Goal: Use online tool/utility: Use online tool/utility

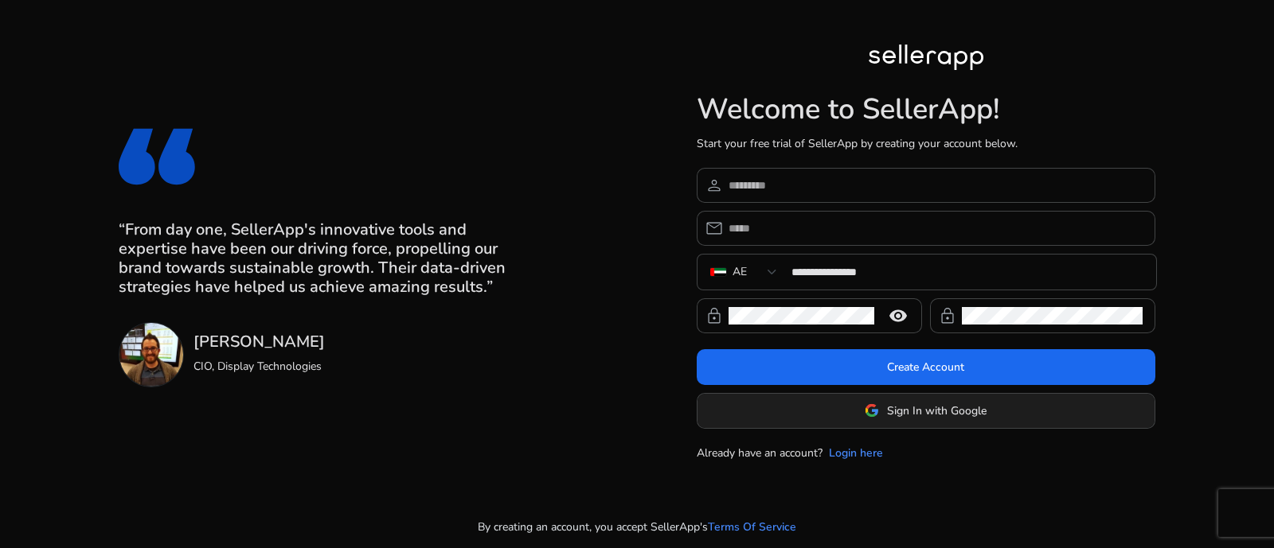
click at [926, 411] on span "Sign In with Google" at bounding box center [936, 411] width 99 height 17
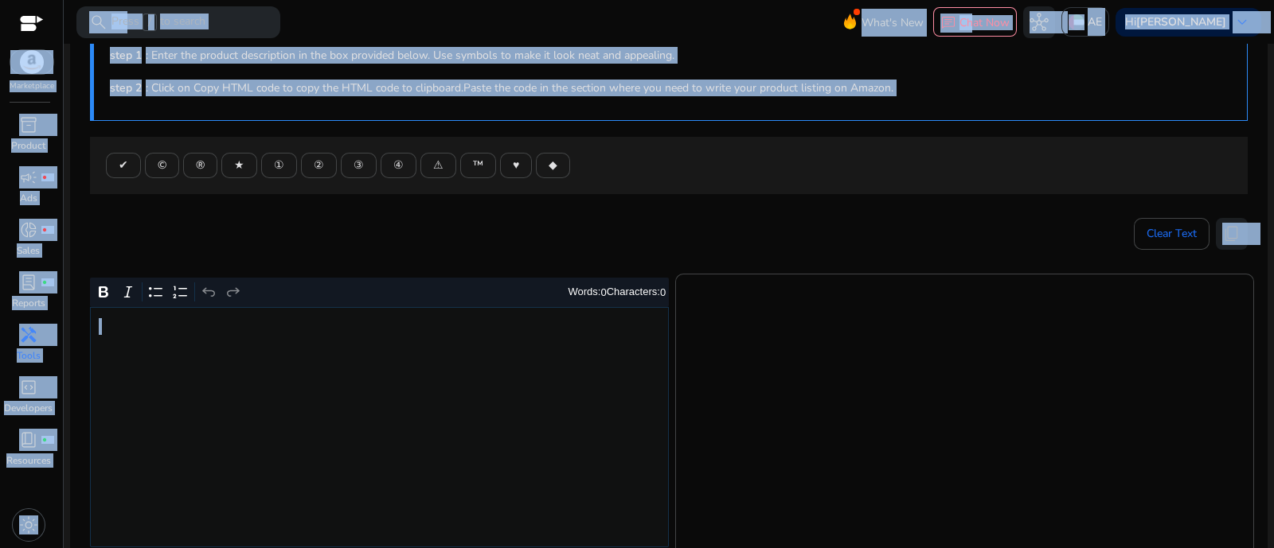
scroll to position [298, 0]
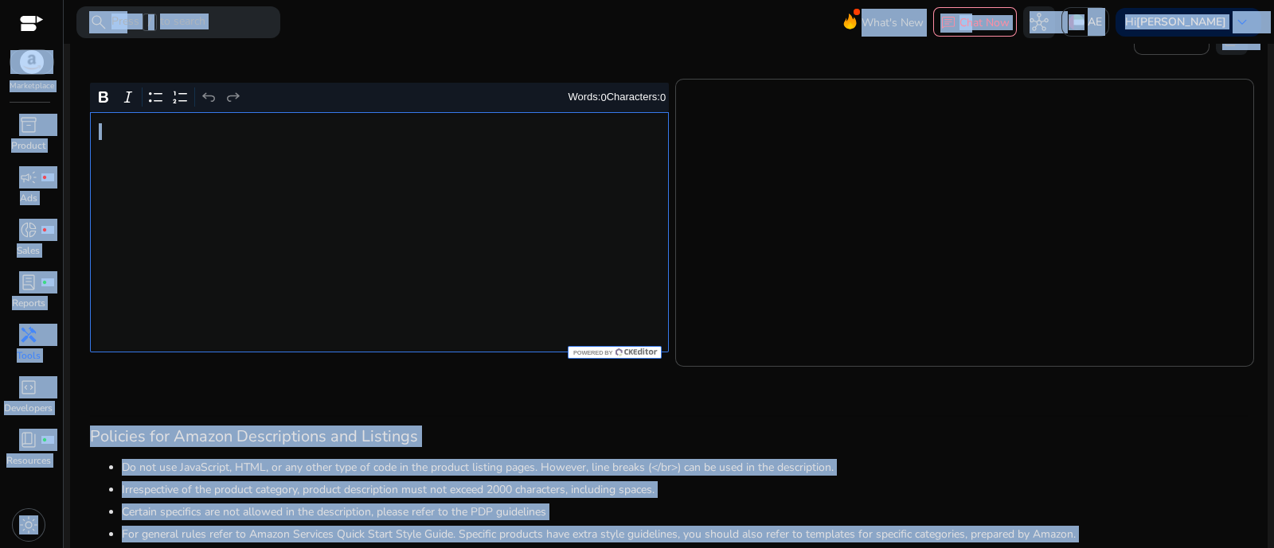
click at [524, 277] on div "Rich Text Editor. Editing area: main. Press Alt+0 for help." at bounding box center [379, 232] width 579 height 240
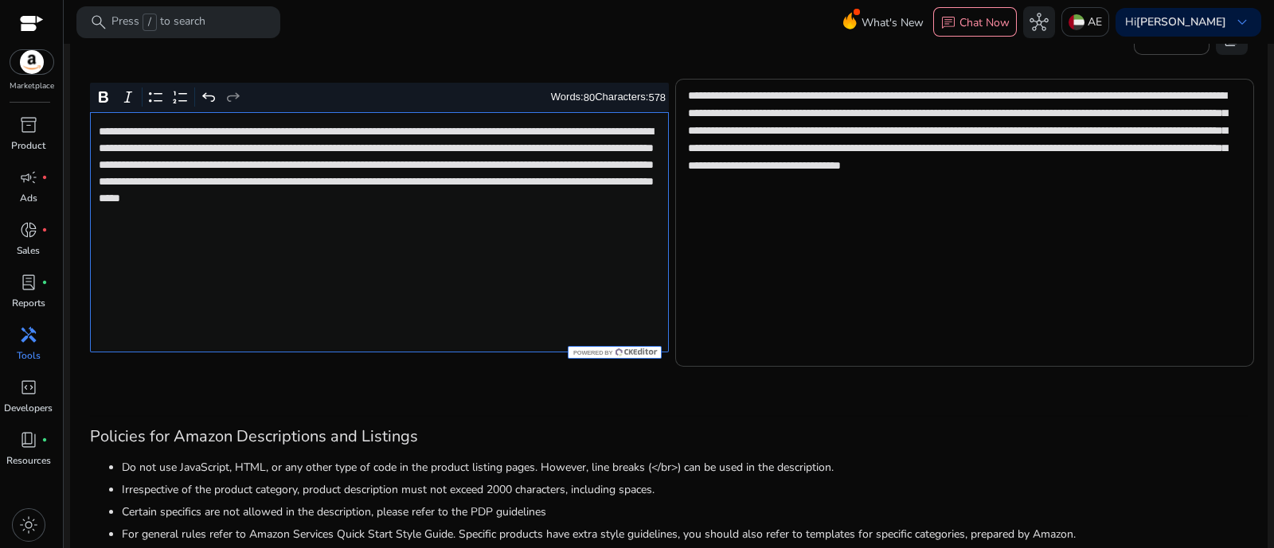
scroll to position [198, 0]
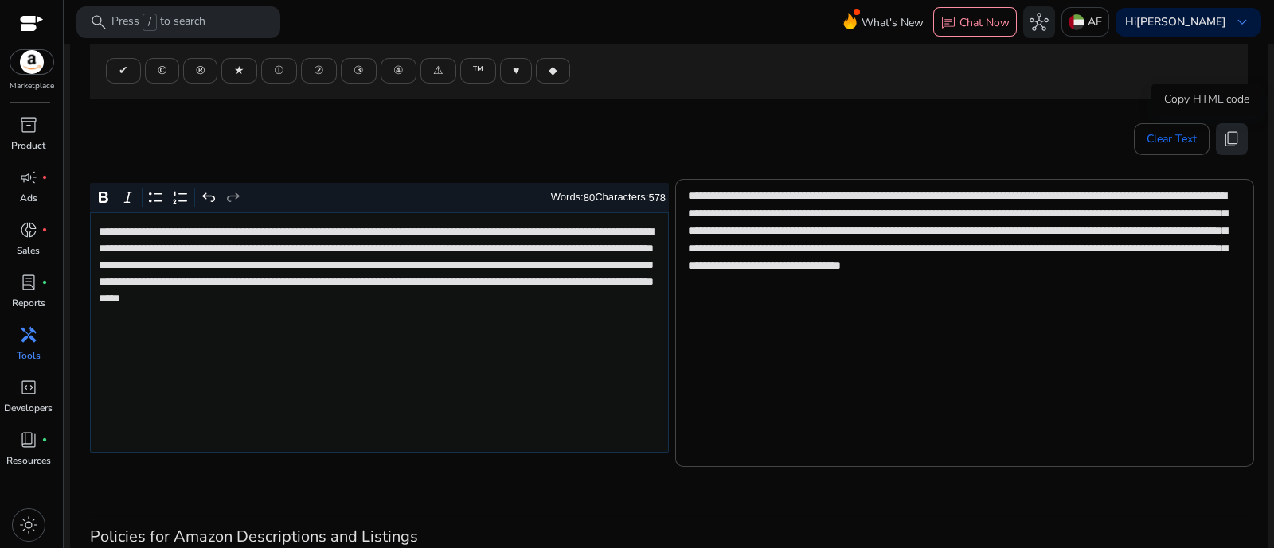
click at [1231, 130] on span "content_copy" at bounding box center [1231, 139] width 19 height 19
click at [1233, 138] on span "content_copy" at bounding box center [1231, 139] width 19 height 19
click at [1228, 144] on span "content_copy" at bounding box center [1231, 139] width 19 height 19
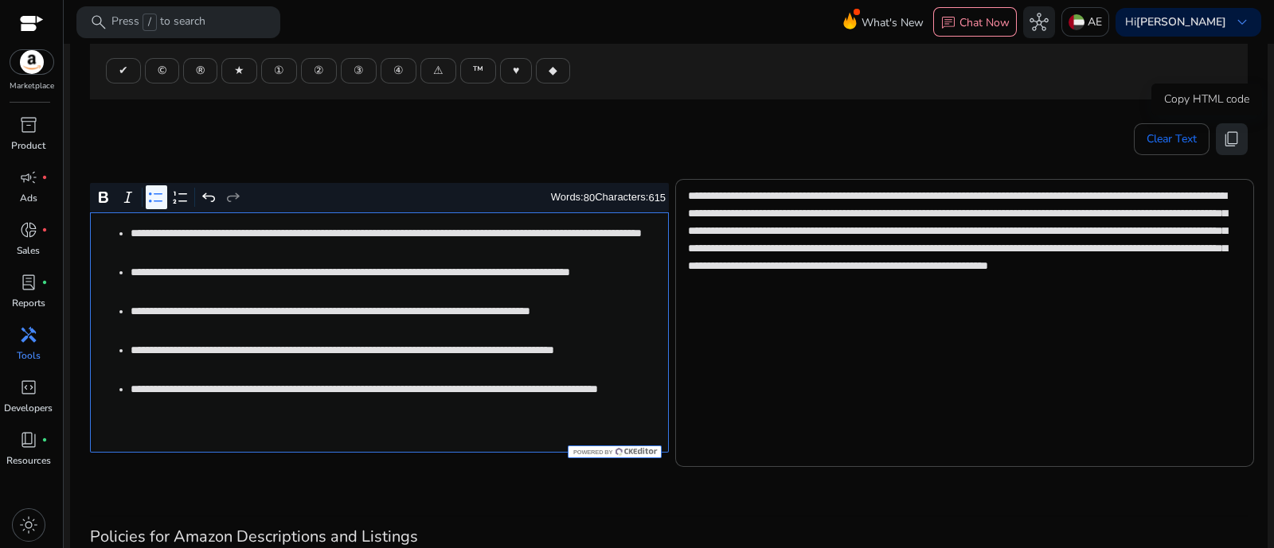
click at [1234, 133] on span "content_copy" at bounding box center [1231, 139] width 19 height 19
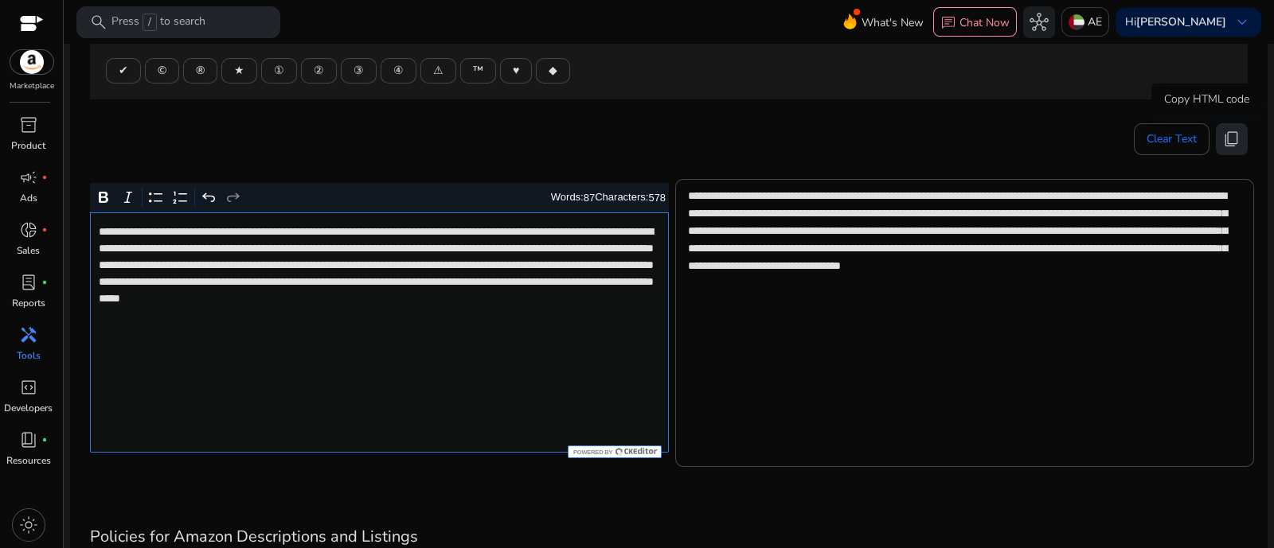
click at [1227, 141] on span "content_copy" at bounding box center [1231, 139] width 19 height 19
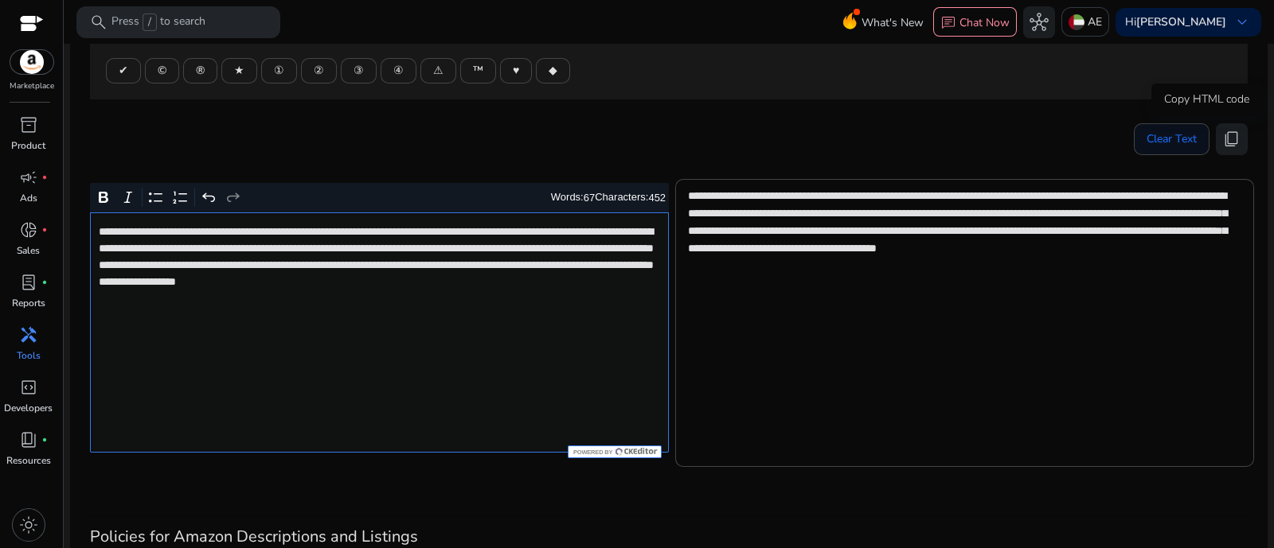
click at [1222, 137] on span "content_copy" at bounding box center [1231, 139] width 19 height 19
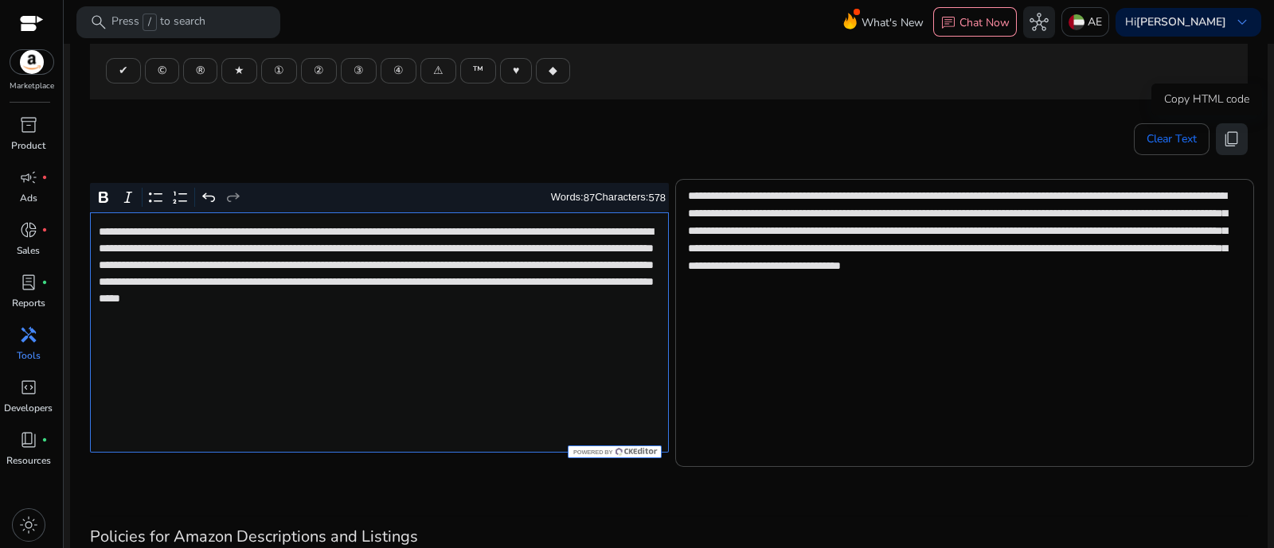
click at [1215, 137] on button "content_copy" at bounding box center [1231, 139] width 32 height 32
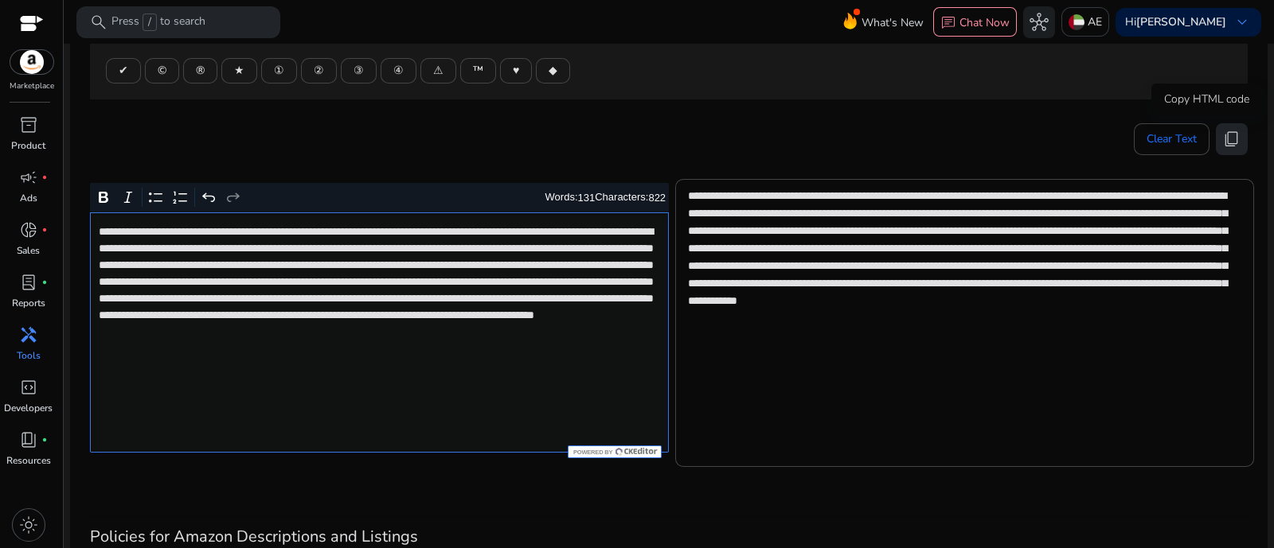
click at [1239, 141] on button "content_copy" at bounding box center [1231, 139] width 32 height 32
click at [1223, 130] on span "content_copy" at bounding box center [1231, 139] width 19 height 19
type textarea "**********"
drag, startPoint x: 1229, startPoint y: 142, endPoint x: 979, endPoint y: 72, distance: 259.3
click at [1229, 138] on span "content_copy" at bounding box center [1231, 139] width 19 height 19
